Goal: Contribute content

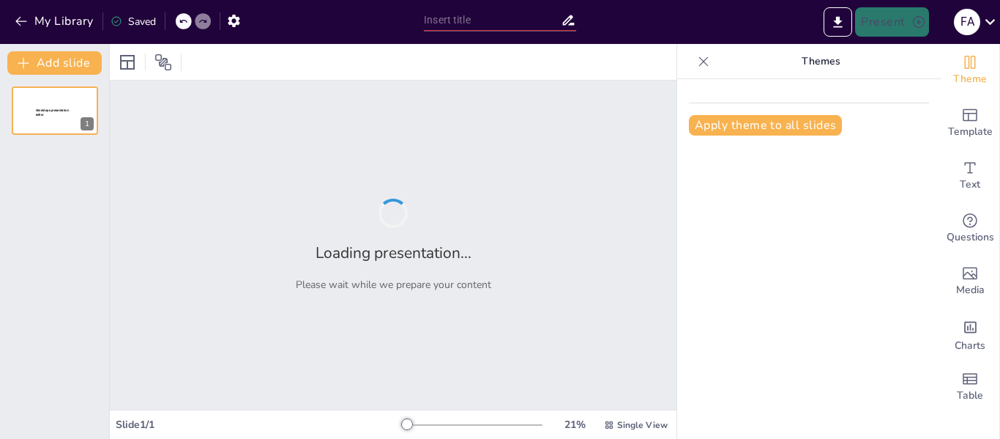
type input "Estructura del Derecho Internacional del Mar: Jurisdicción Nacional y Espacios …"
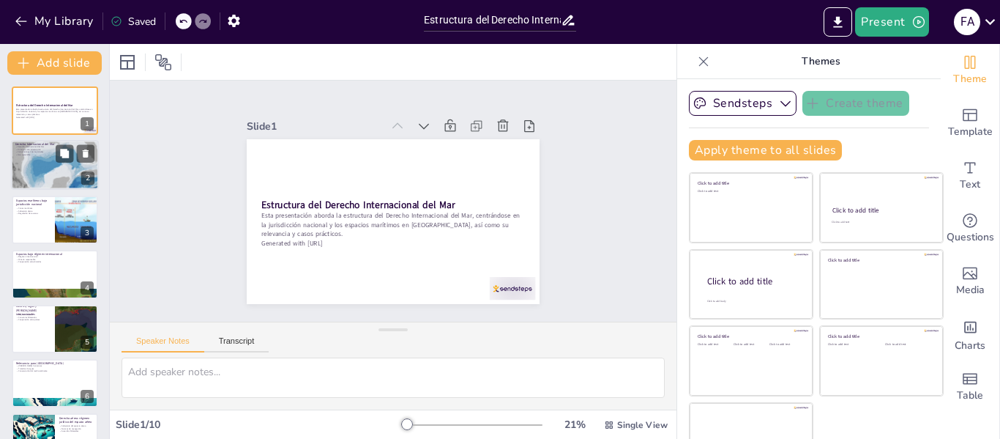
click at [68, 165] on div at bounding box center [55, 165] width 88 height 54
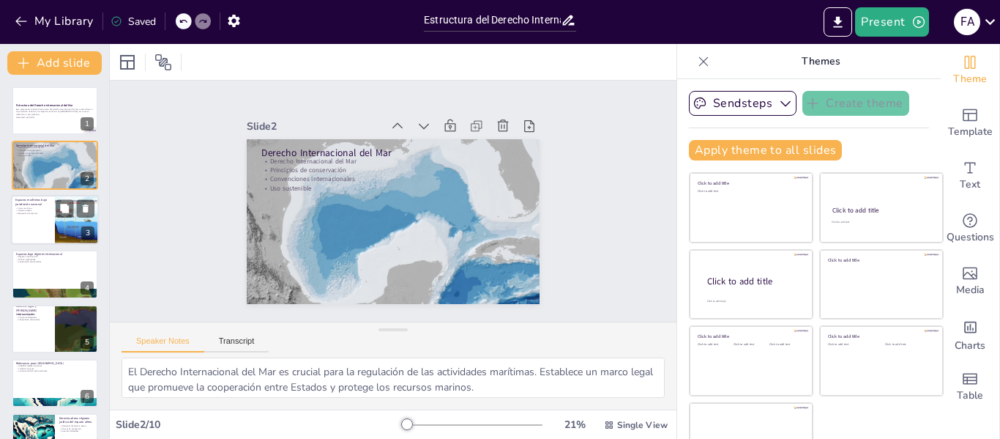
click at [47, 236] on div at bounding box center [55, 220] width 88 height 50
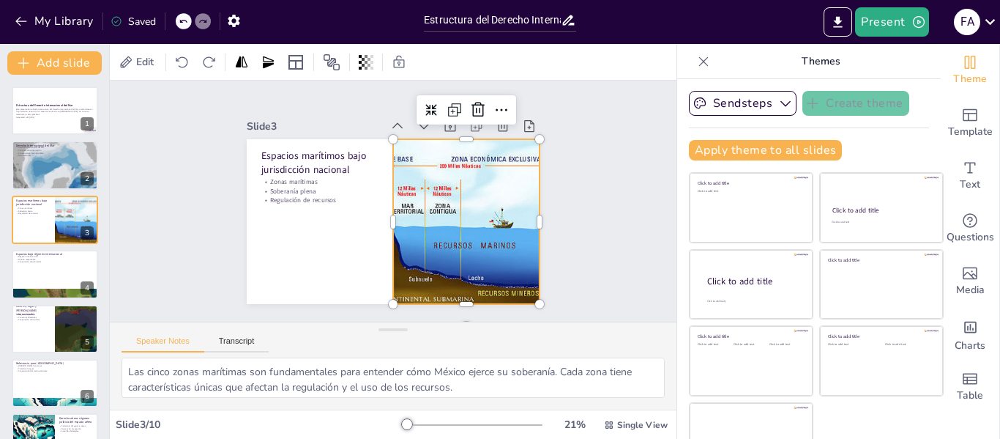
click at [398, 212] on div at bounding box center [388, 277] width 223 height 328
click at [376, 215] on div at bounding box center [381, 218] width 62 height 160
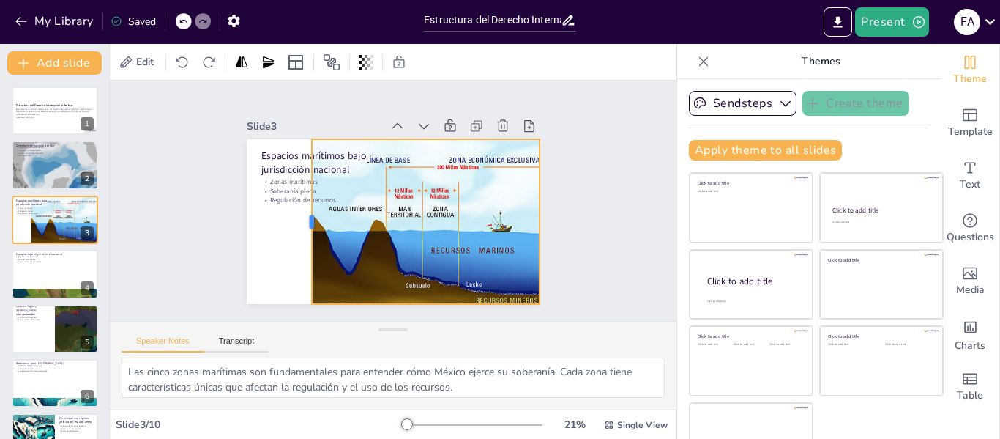
drag, startPoint x: 375, startPoint y: 217, endPoint x: 294, endPoint y: 237, distance: 83.6
click at [294, 237] on div at bounding box center [307, 175] width 92 height 149
click at [278, 264] on div at bounding box center [382, 217] width 334 height 305
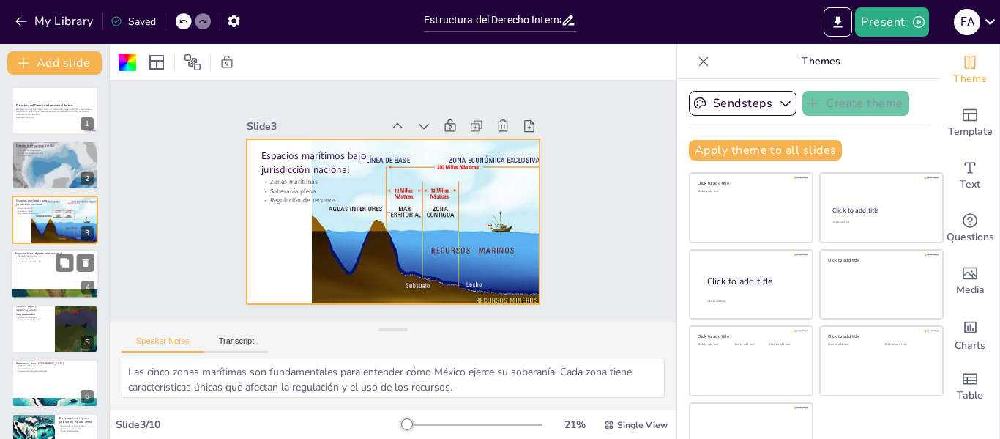
click at [46, 266] on div at bounding box center [55, 274] width 88 height 50
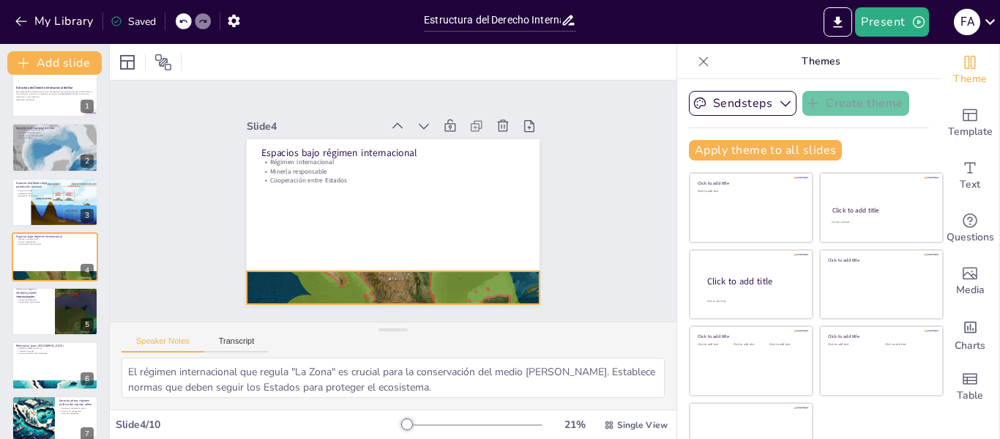
click at [376, 277] on div at bounding box center [324, 252] width 322 height 346
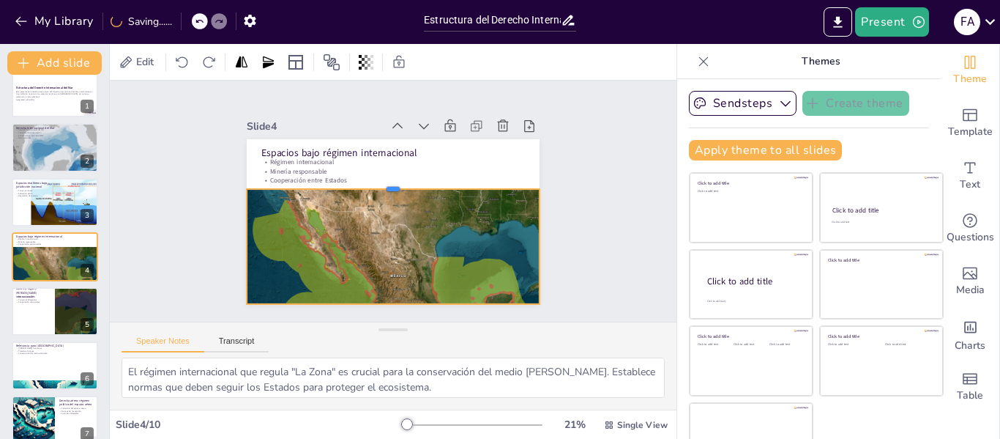
drag, startPoint x: 376, startPoint y: 265, endPoint x: 371, endPoint y: 183, distance: 82.2
click at [371, 183] on div at bounding box center [411, 195] width 102 height 282
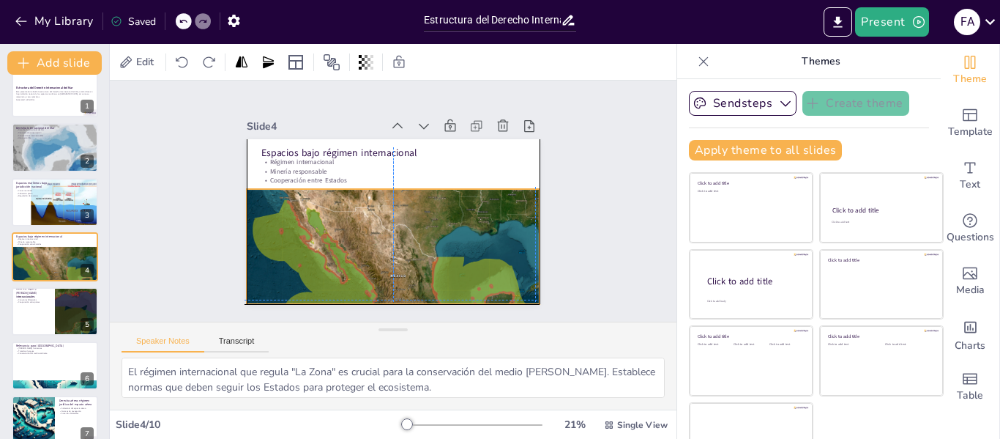
click at [399, 255] on div at bounding box center [317, 236] width 295 height 349
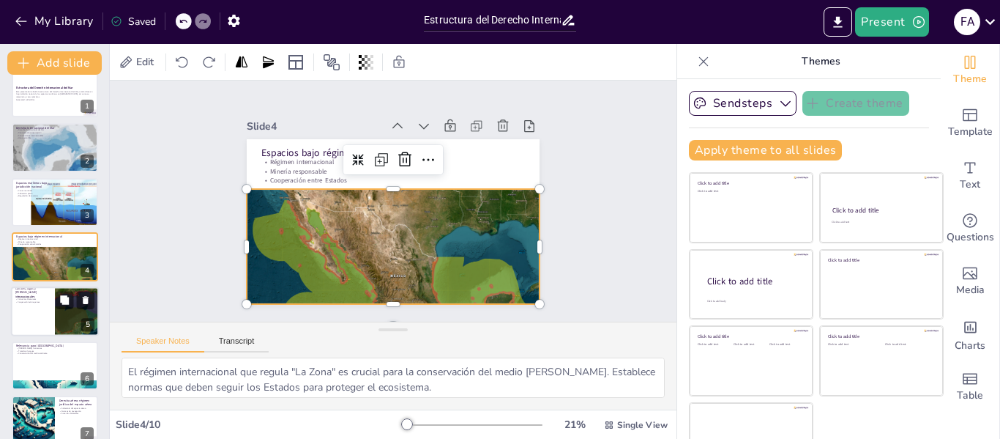
click at [46, 297] on p "Convenios bilaterales" at bounding box center [32, 298] width 35 height 3
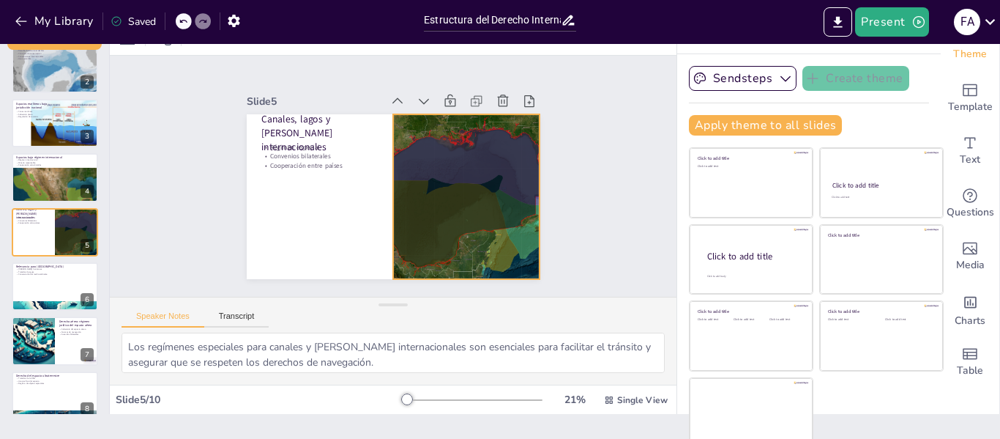
scroll to position [34, 0]
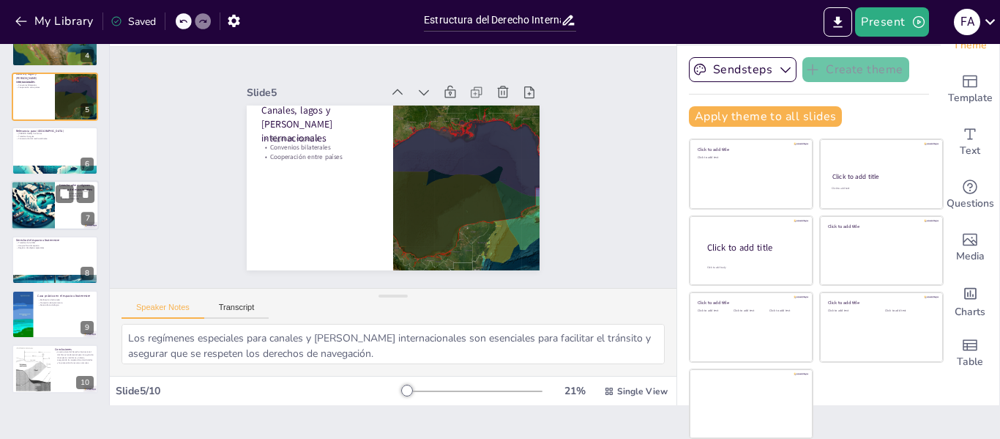
click at [37, 220] on div at bounding box center [33, 206] width 86 height 50
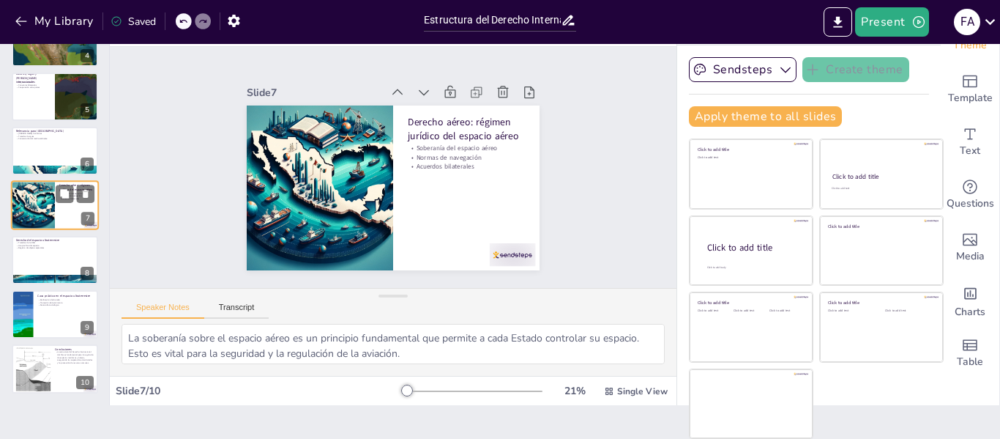
scroll to position [181, 0]
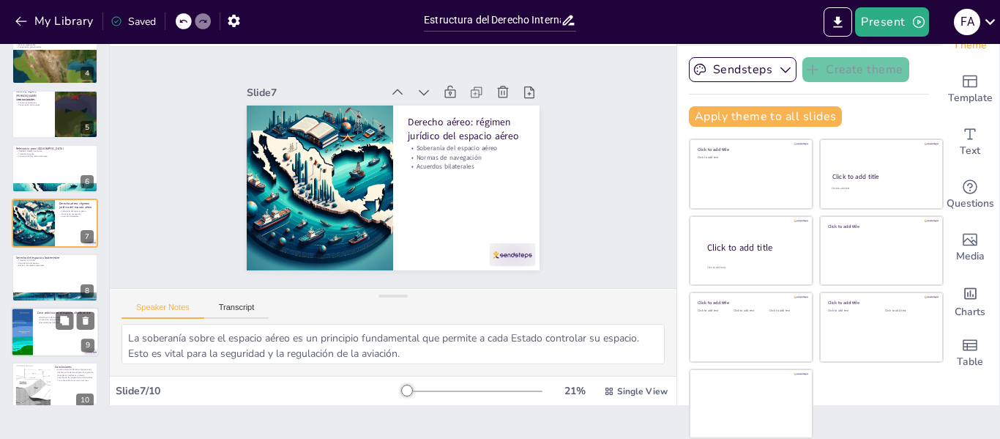
click at [61, 339] on div at bounding box center [55, 332] width 88 height 50
type textarea "La ratificación del Tratado sobre el Espacio Ultraterrestre por parte de México…"
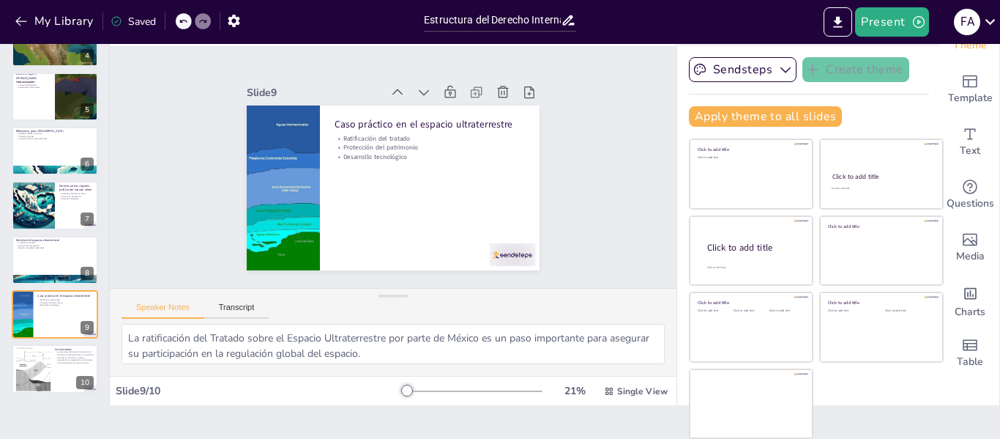
scroll to position [198, 0]
